Goal: Information Seeking & Learning: Learn about a topic

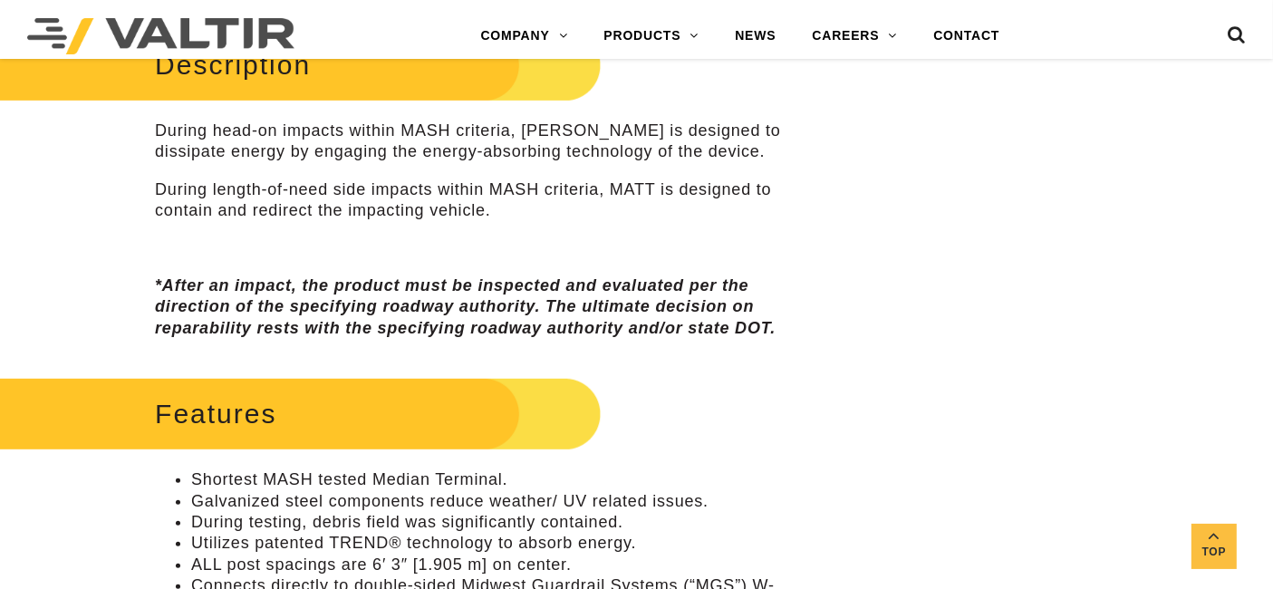
scroll to position [973, 0]
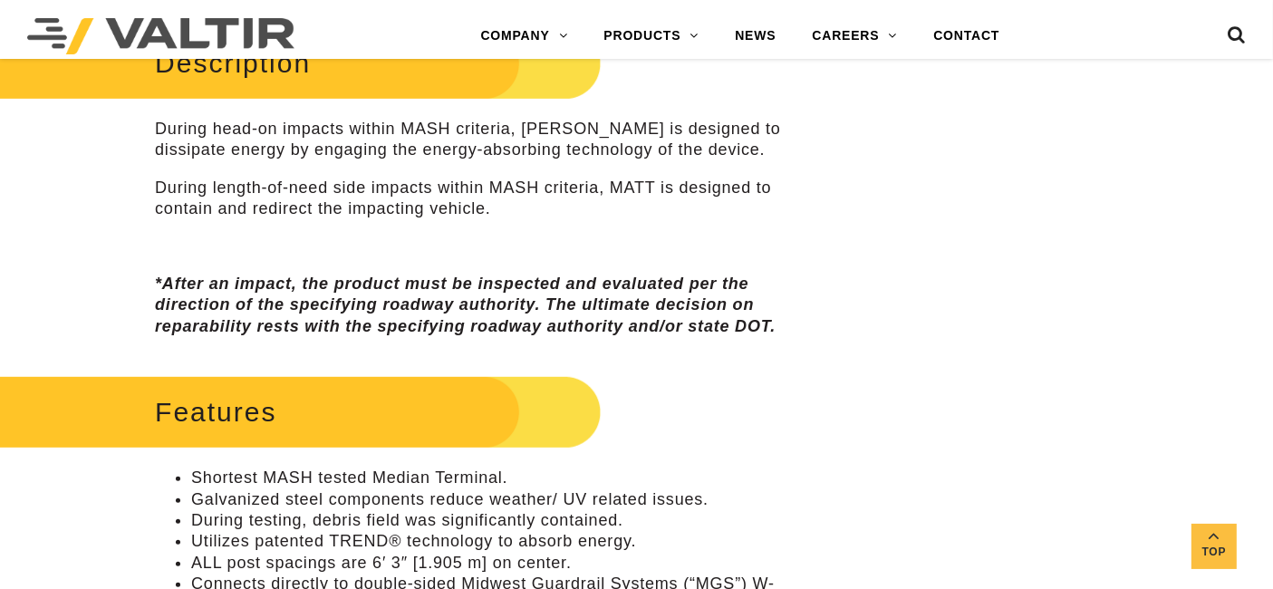
click at [427, 236] on p at bounding box center [477, 246] width 645 height 21
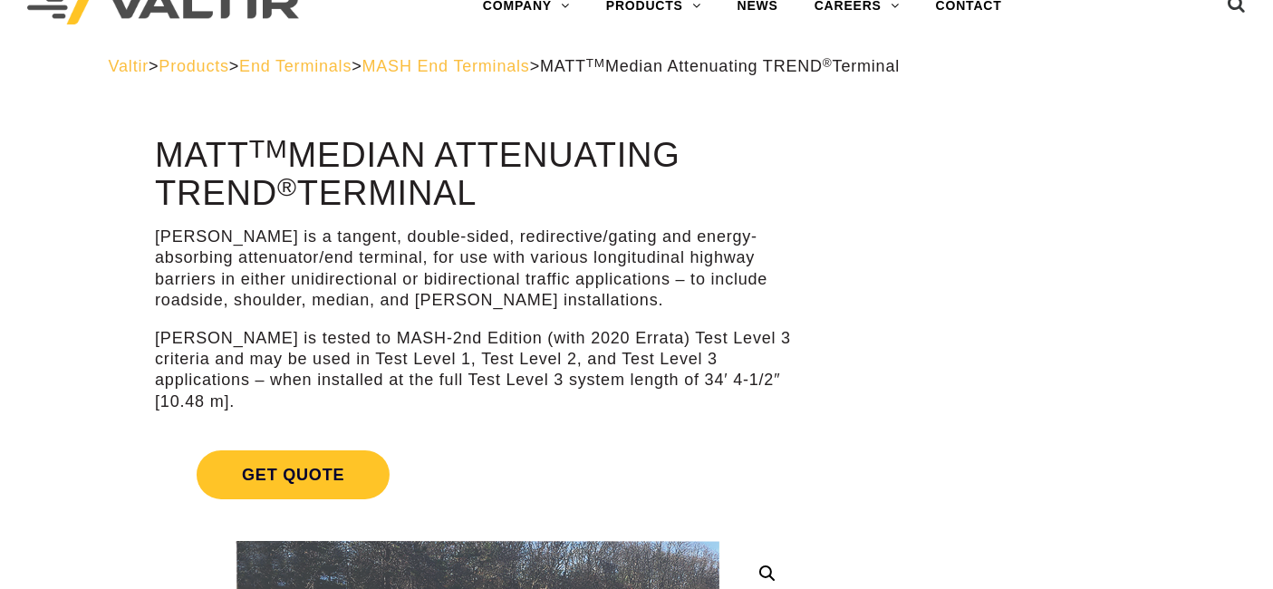
scroll to position [0, 0]
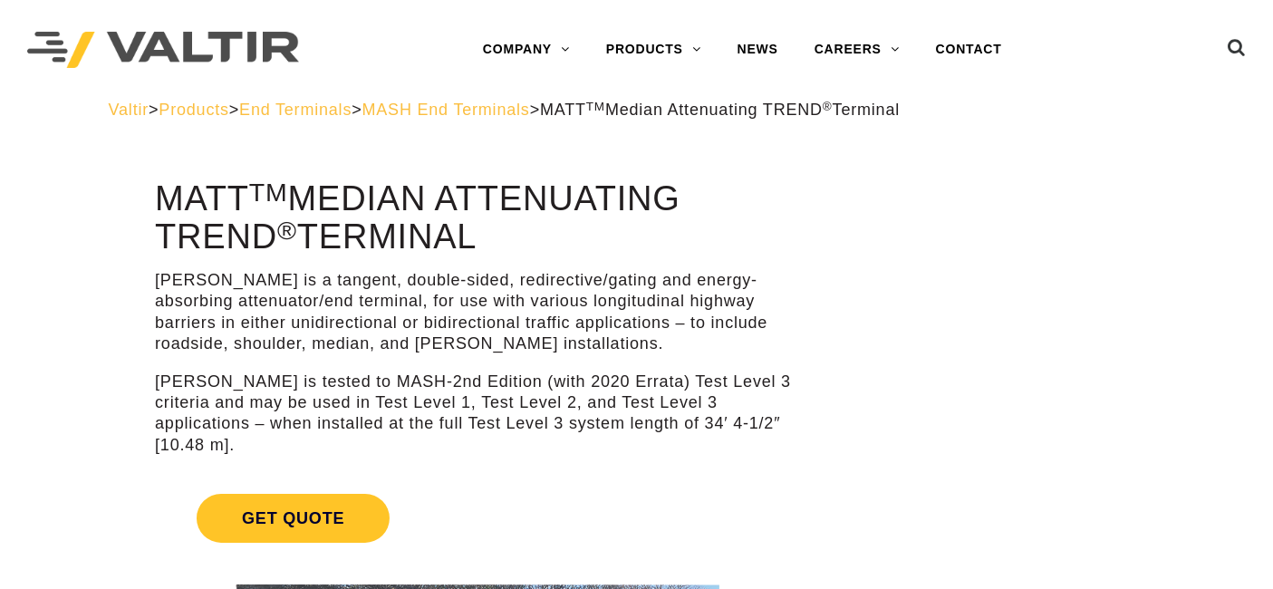
click at [201, 115] on span "Products" at bounding box center [194, 110] width 70 height 18
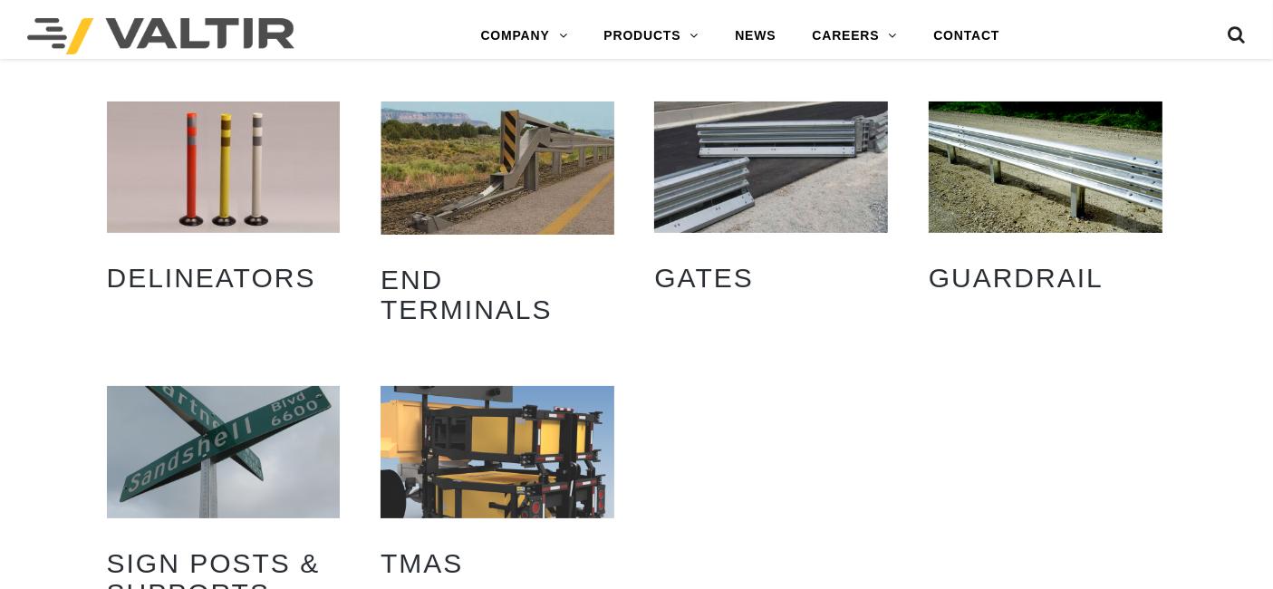
scroll to position [312, 0]
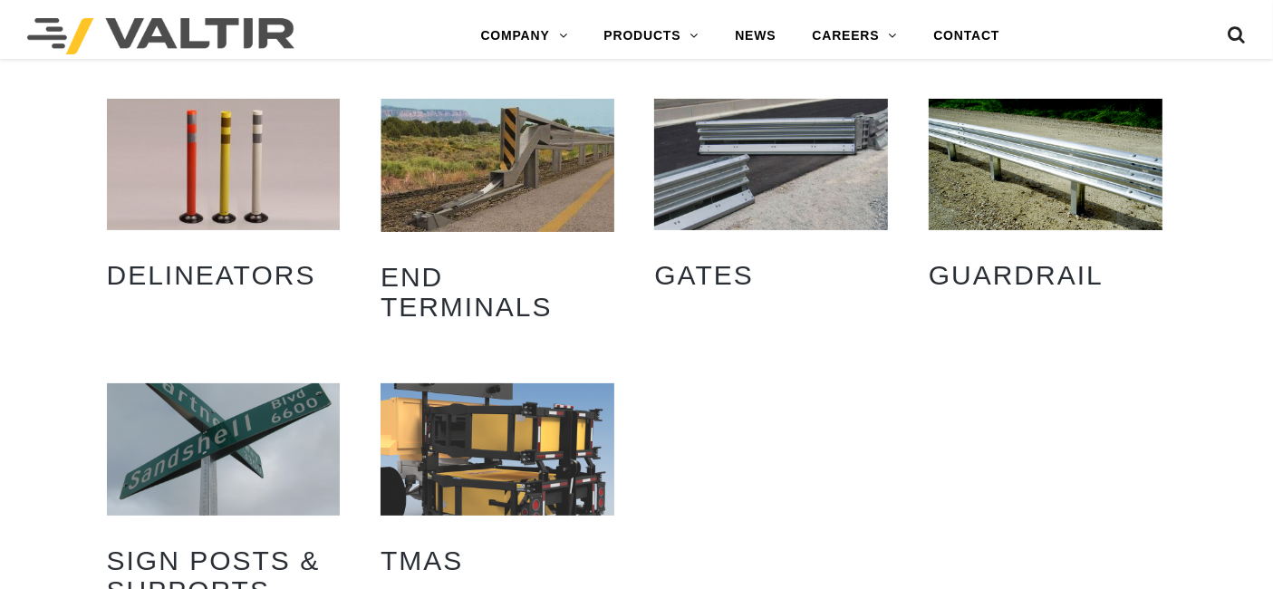
click at [1052, 178] on img "Visit product category Guardrail" at bounding box center [1046, 164] width 234 height 131
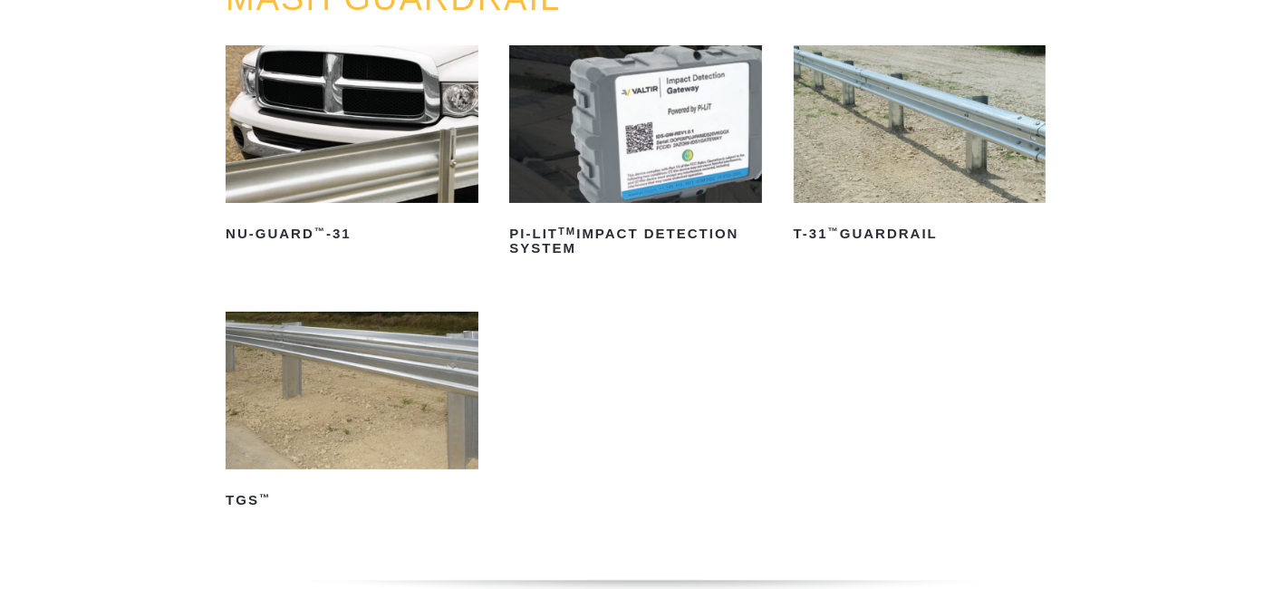
scroll to position [263, 0]
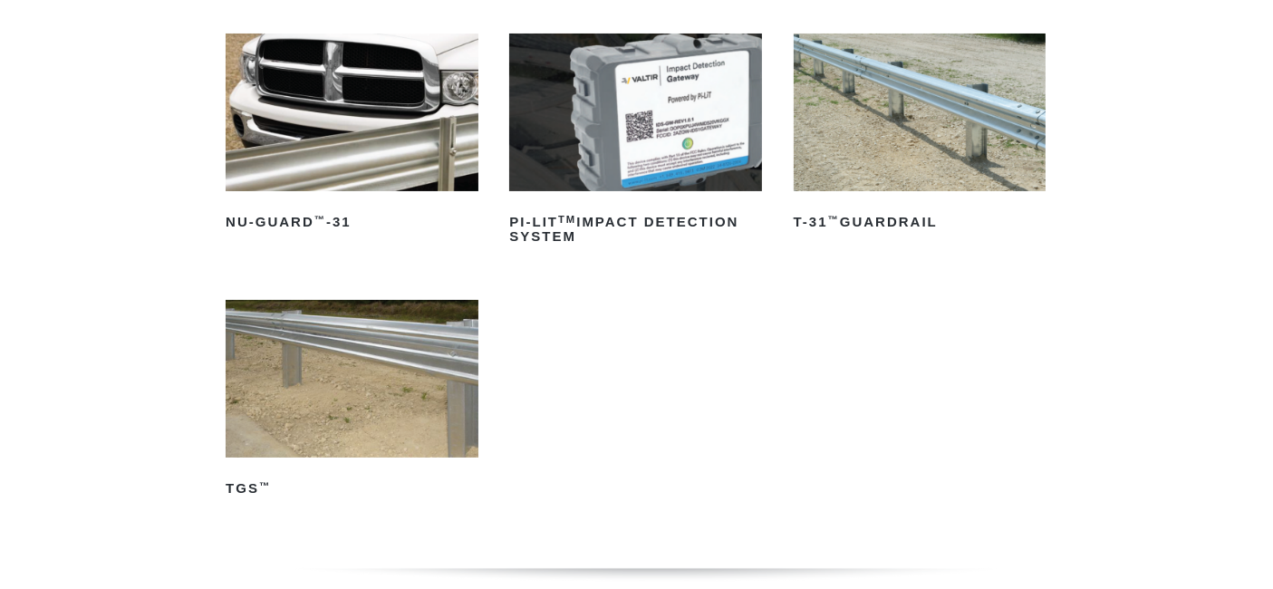
click at [959, 148] on img at bounding box center [920, 113] width 253 height 158
click at [411, 397] on img at bounding box center [352, 379] width 253 height 158
click at [945, 159] on img at bounding box center [920, 113] width 253 height 158
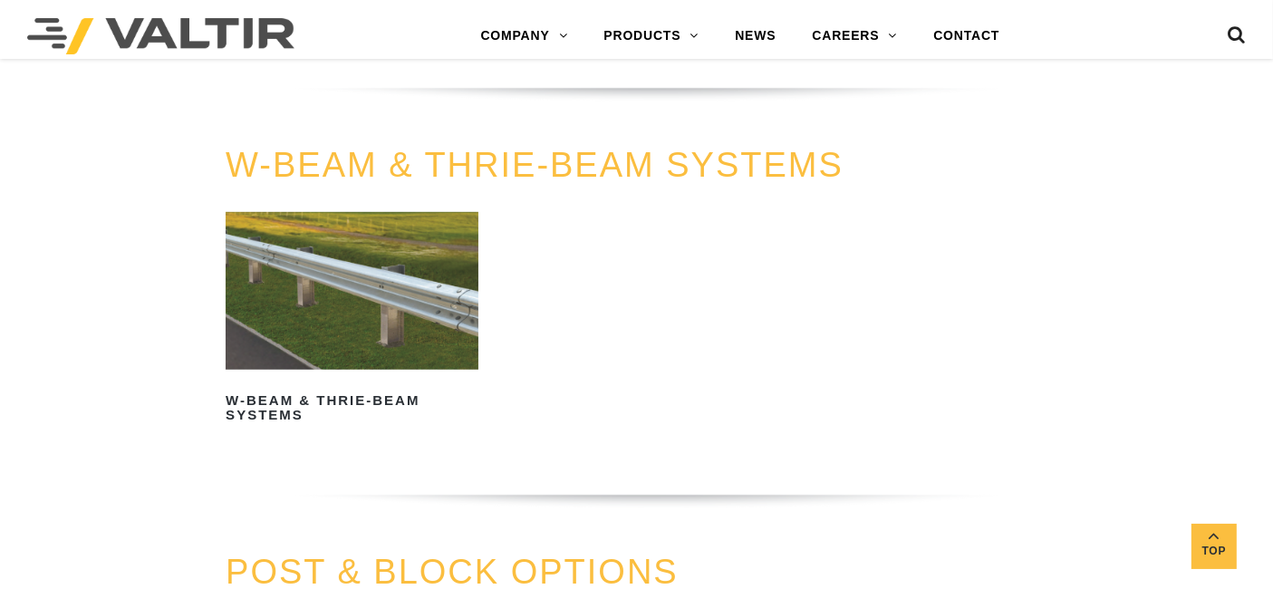
scroll to position [1139, 0]
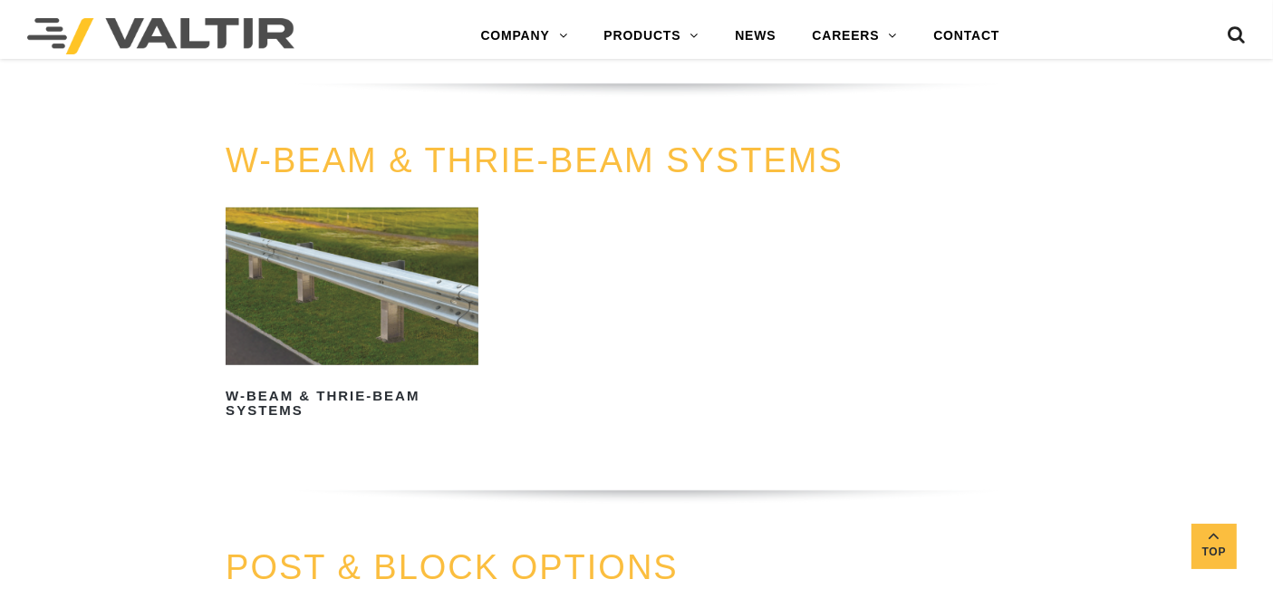
click at [419, 320] on img at bounding box center [352, 286] width 253 height 158
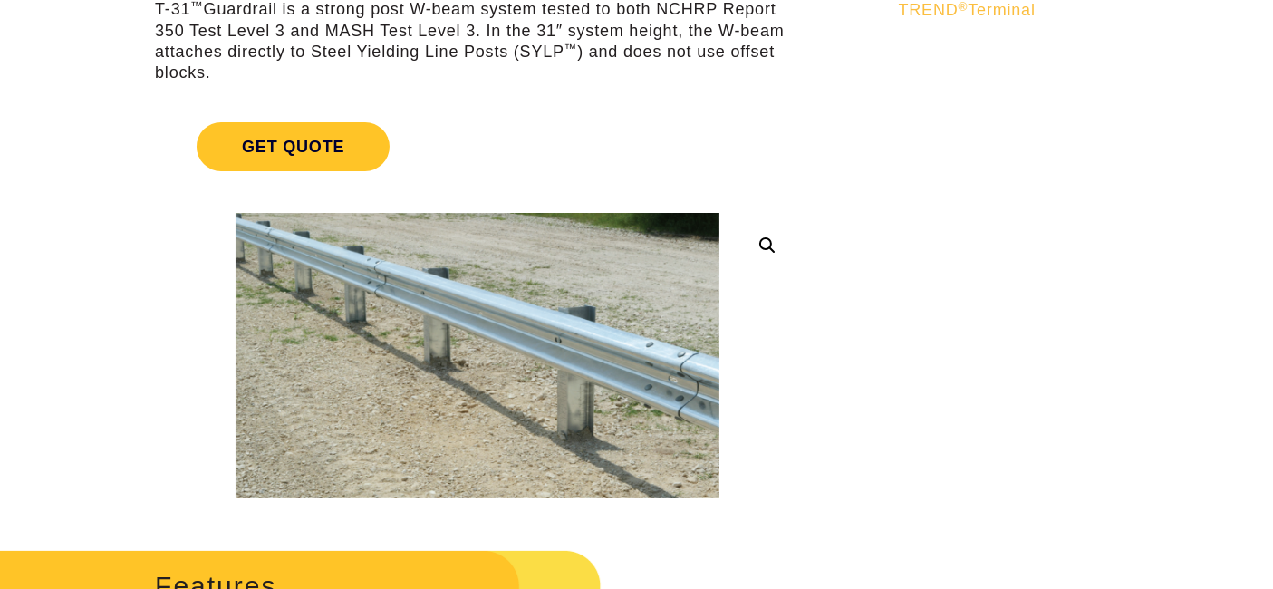
scroll to position [226, 0]
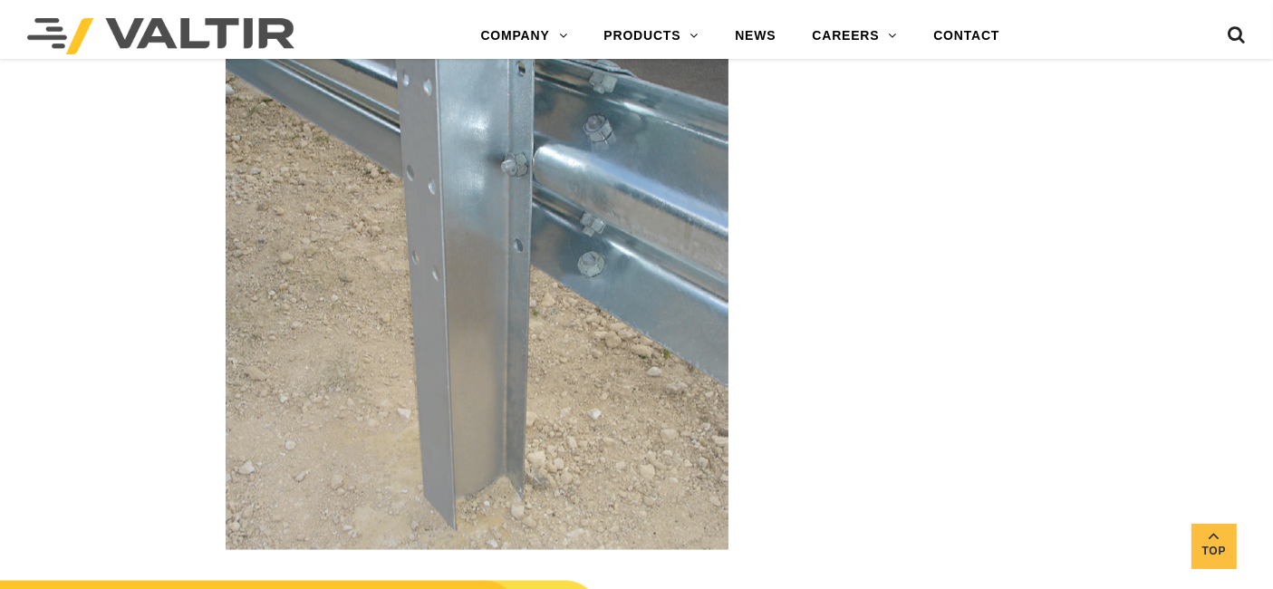
scroll to position [2645, 0]
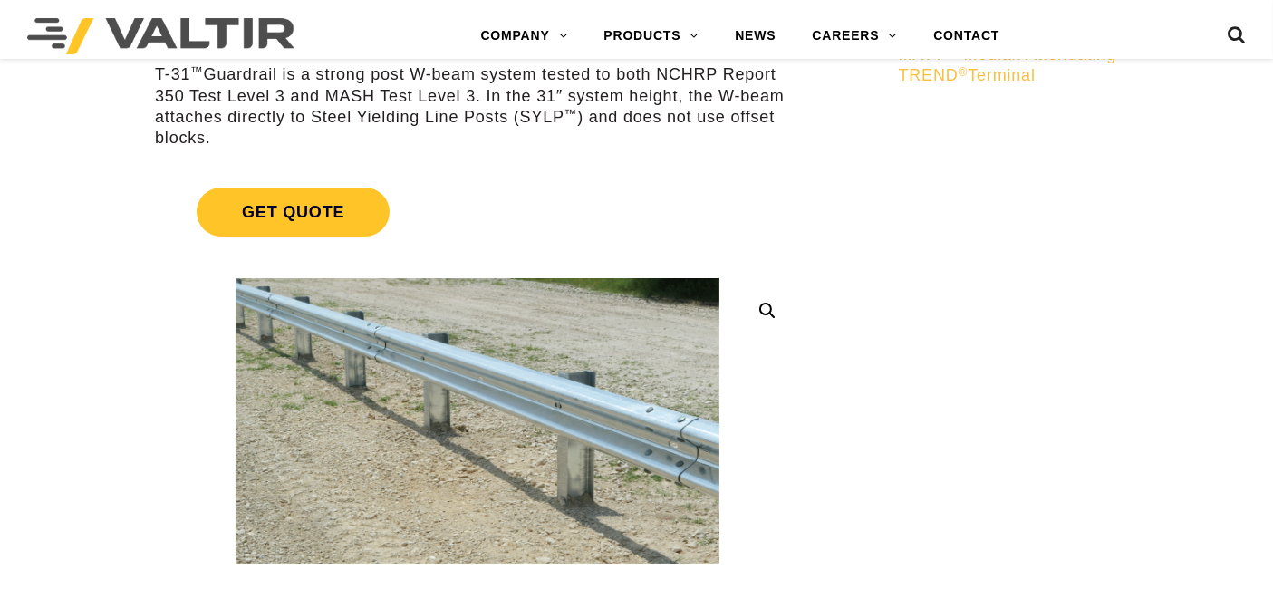
scroll to position [421, 0]
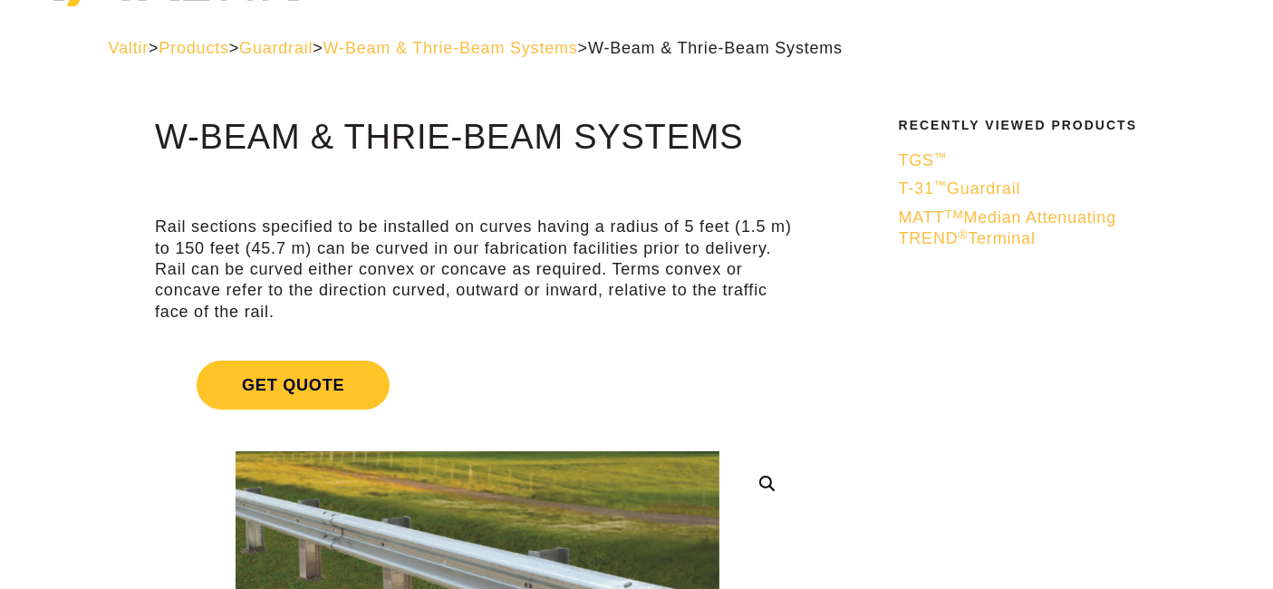
scroll to position [74, 0]
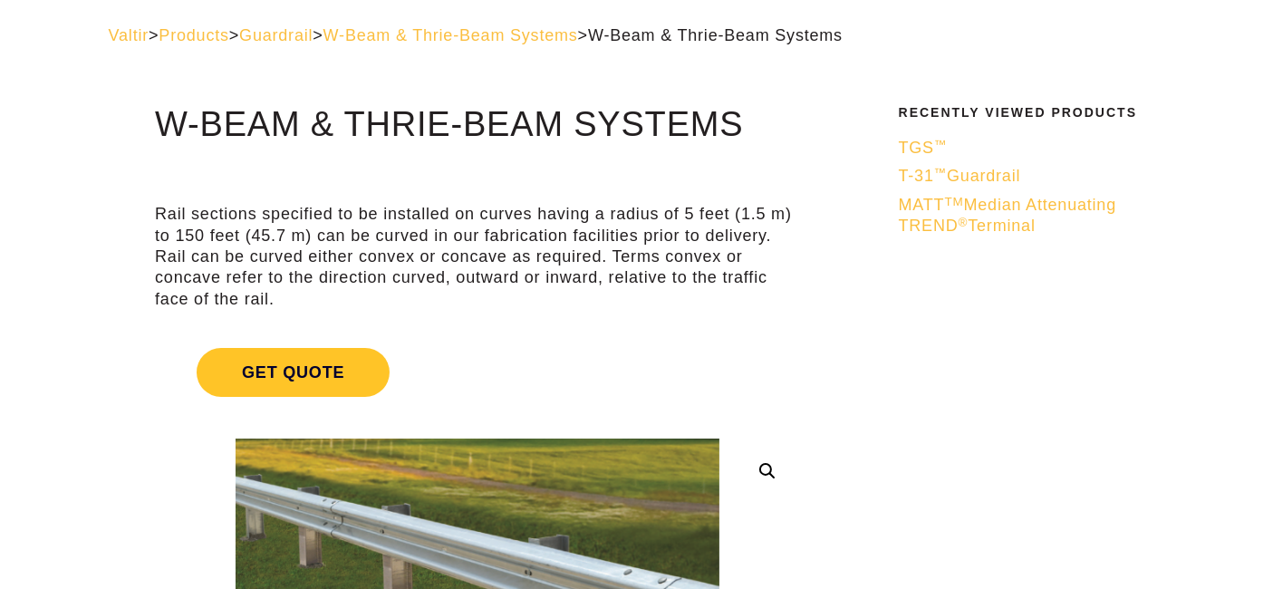
click at [1072, 202] on span "MATT TM Median Attenuating TREND ® Terminal" at bounding box center [1007, 215] width 217 height 39
click at [997, 222] on span "MATT TM Median Attenuating TREND ® Terminal" at bounding box center [1007, 215] width 217 height 39
click at [1011, 199] on span "MATT TM Median Attenuating TREND ® Terminal" at bounding box center [1007, 215] width 217 height 39
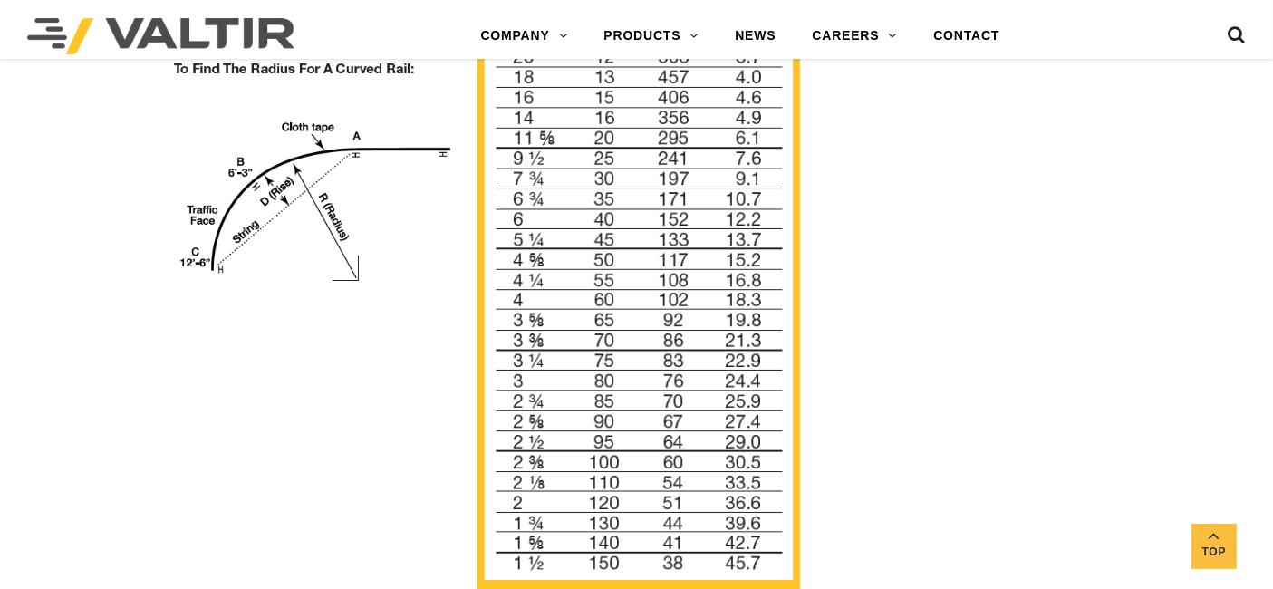
scroll to position [1832, 0]
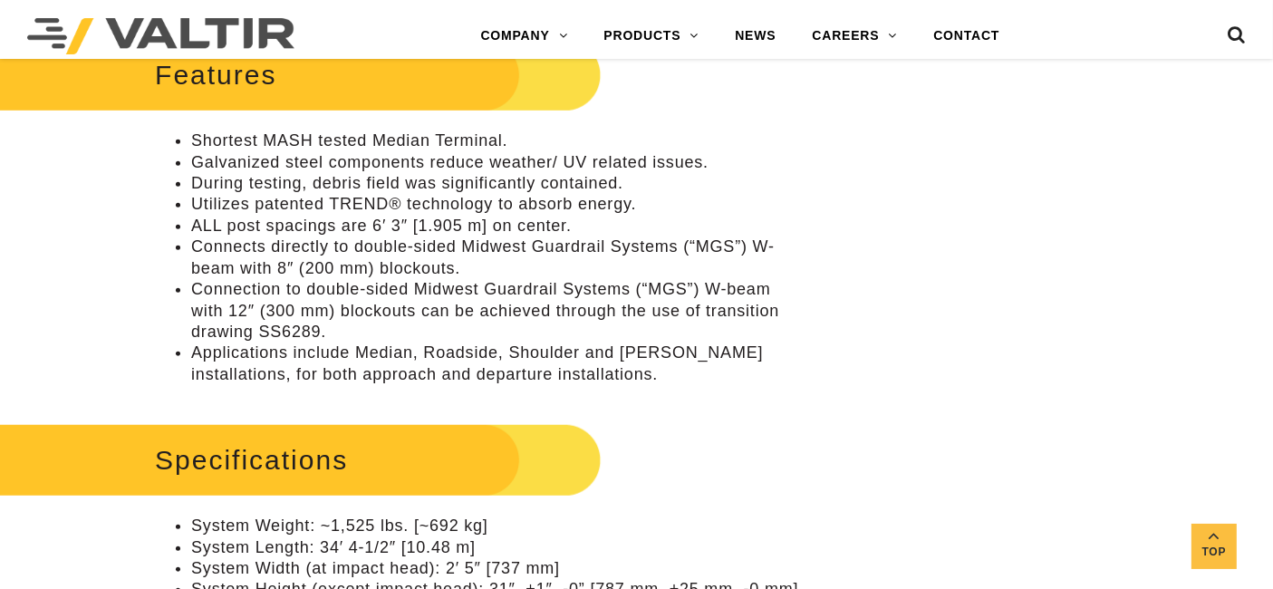
scroll to position [1306, 0]
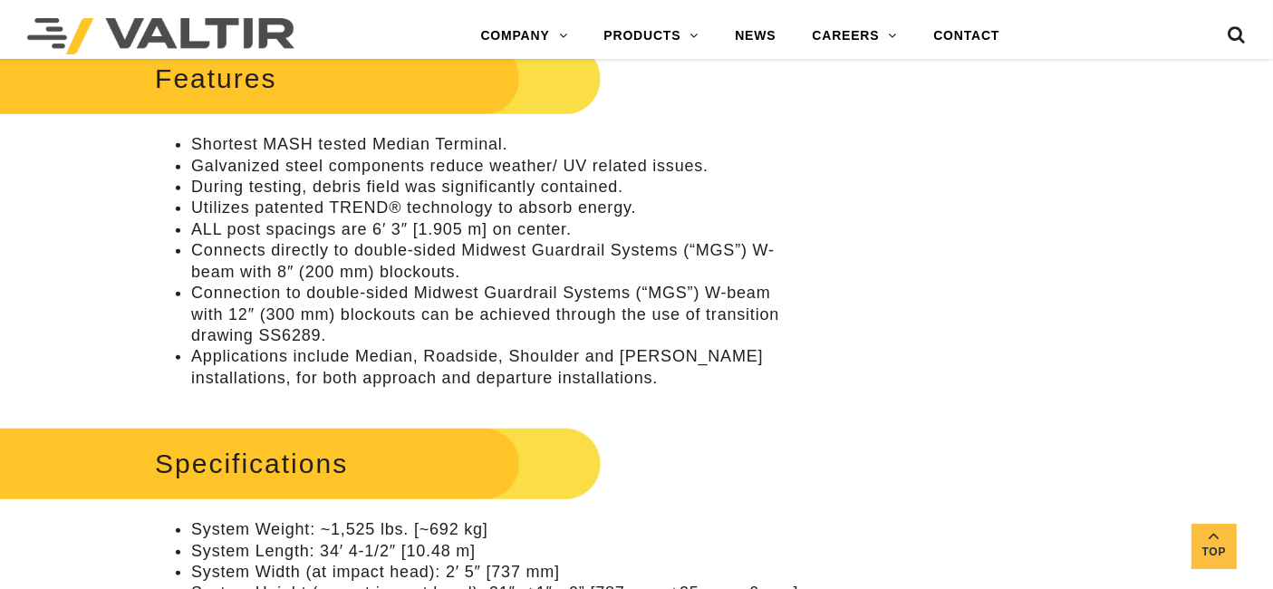
click at [535, 354] on li "Applications include Median, Roadside, Shoulder and [PERSON_NAME] installations…" at bounding box center [495, 367] width 609 height 43
click at [370, 242] on li "Connects directly to double-sided Midwest Guardrail Systems (“MGS”) W-beam with…" at bounding box center [495, 261] width 609 height 43
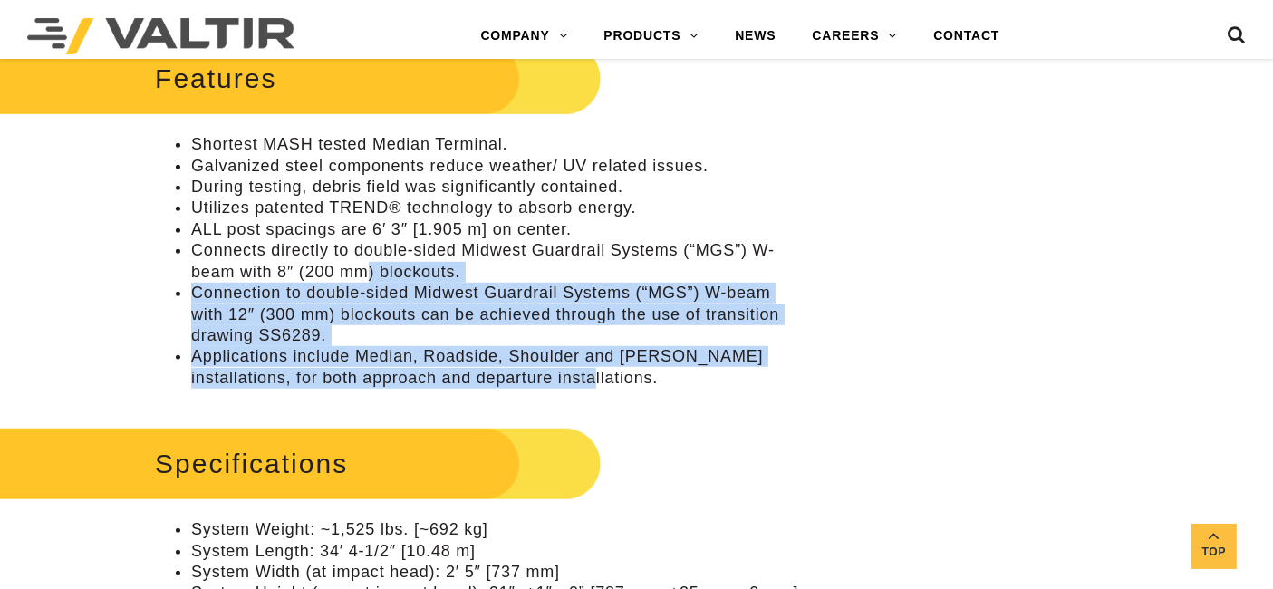
drag, startPoint x: 370, startPoint y: 242, endPoint x: 543, endPoint y: 349, distance: 203.4
click at [543, 349] on ul "Shortest MASH tested Median Terminal. Galvanized steel components reduce weathe…" at bounding box center [477, 261] width 645 height 255
click at [543, 349] on li "Applications include Median, Roadside, Shoulder and [PERSON_NAME] installations…" at bounding box center [495, 367] width 609 height 43
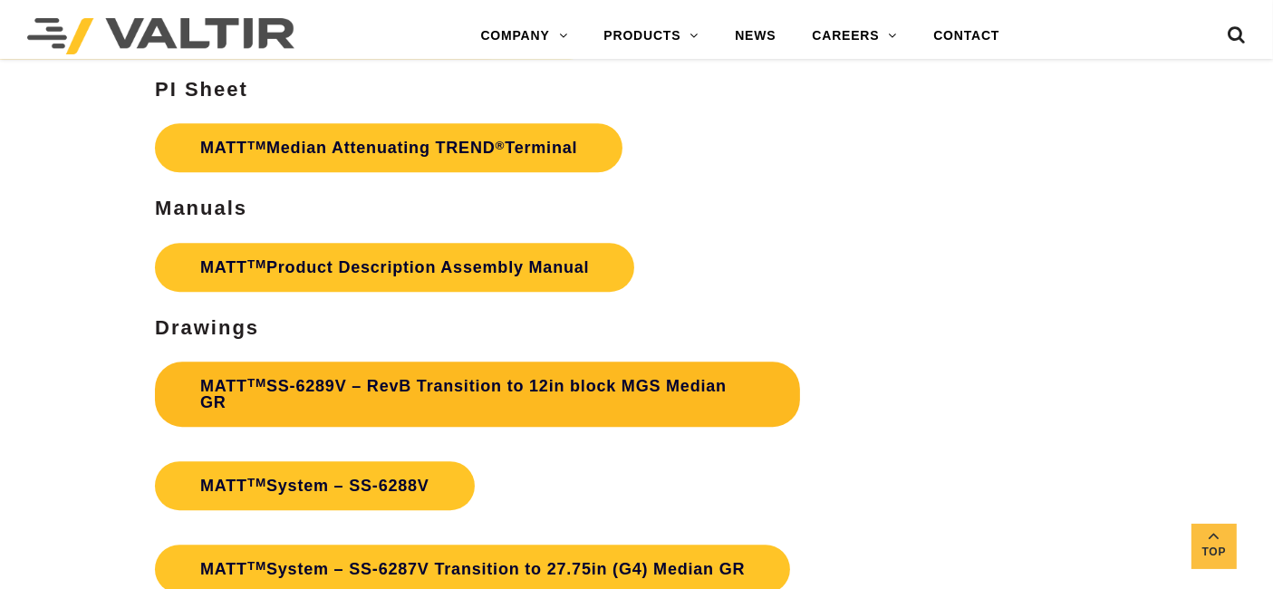
scroll to position [5397, 0]
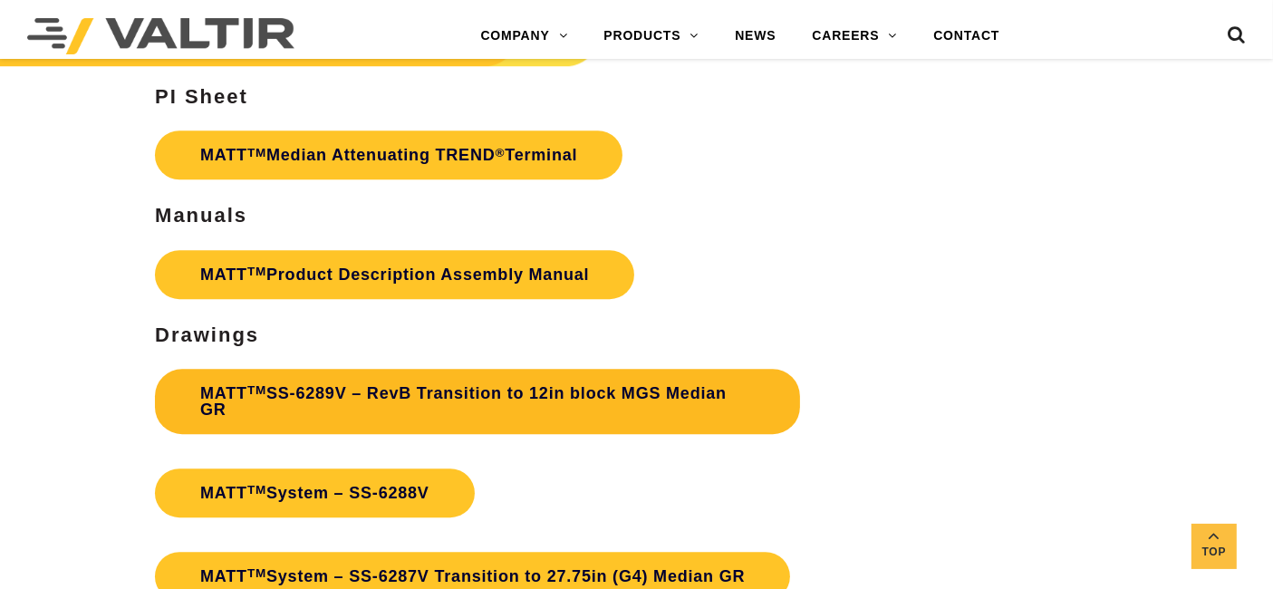
click at [530, 371] on link "MATT TM SS-6289V – RevB Transition to 12in block MGS Median GR" at bounding box center [477, 401] width 645 height 65
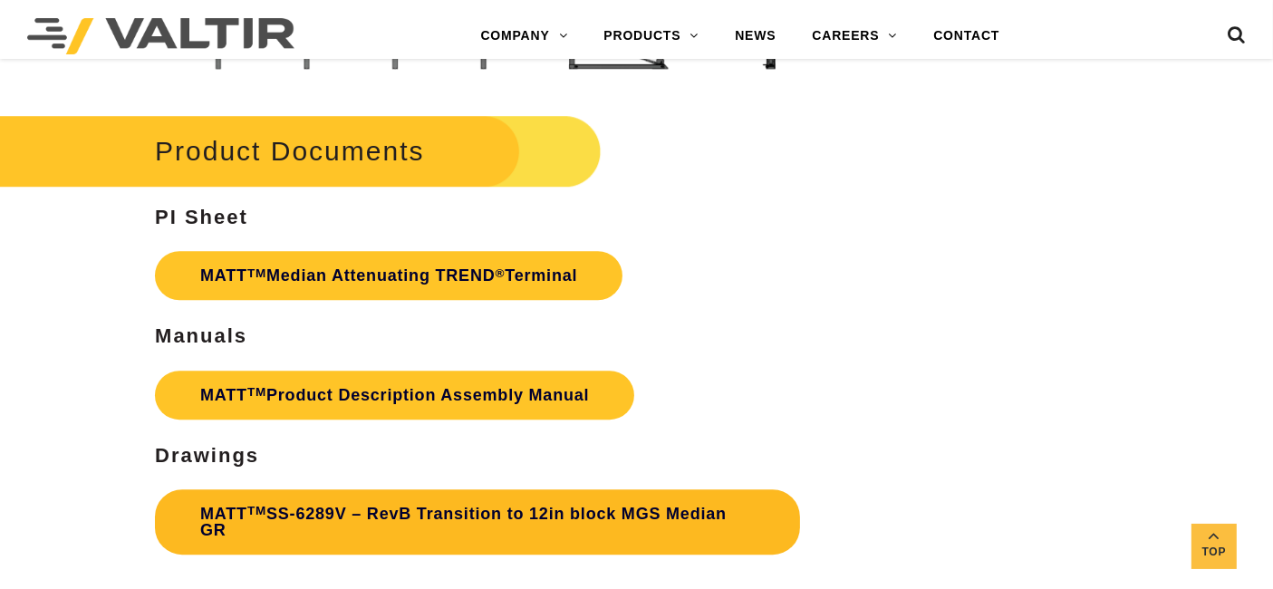
scroll to position [5270, 0]
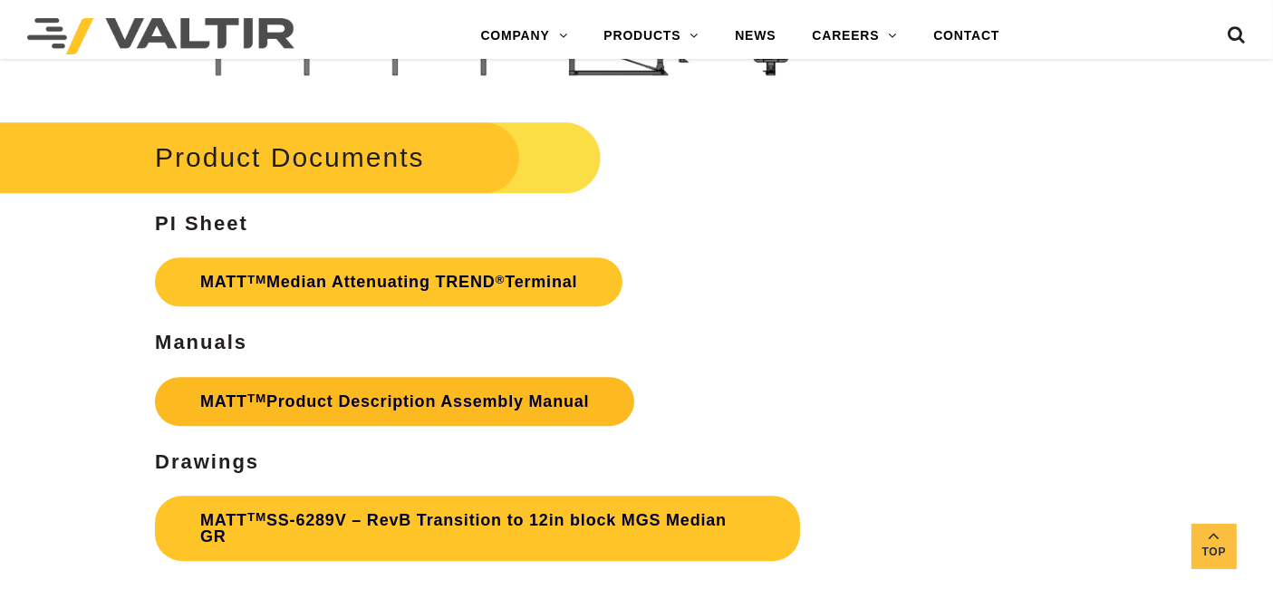
click at [435, 390] on link "MATT TM Product Description Assembly Manual" at bounding box center [394, 401] width 479 height 49
